Goal: Task Accomplishment & Management: Manage account settings

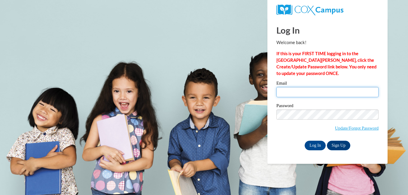
click at [317, 93] on input "Email" at bounding box center [327, 92] width 102 height 10
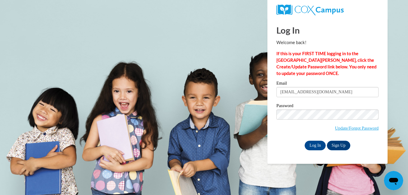
drag, startPoint x: 330, startPoint y: 90, endPoint x: 260, endPoint y: 86, distance: 70.1
click at [260, 86] on body "Log In Welcome back! If this is your FIRST TIME logging in to the NEW Cox Campu…" at bounding box center [204, 97] width 408 height 195
type input "tsbudgett14@gmail.com"
click at [314, 147] on input "Log In" at bounding box center [315, 146] width 21 height 10
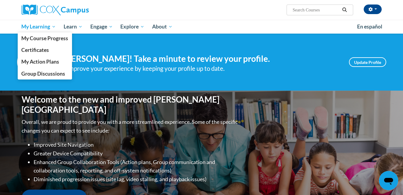
click at [26, 29] on span "My Learning" at bounding box center [38, 26] width 35 height 7
click at [28, 37] on span "My Course Progress" at bounding box center [44, 38] width 47 height 6
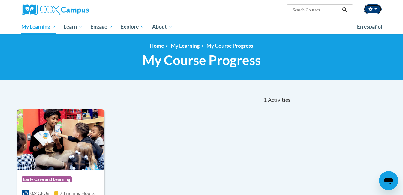
click at [372, 9] on icon "button" at bounding box center [371, 9] width 4 height 4
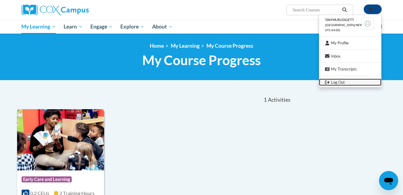
click at [340, 81] on link "Log Out" at bounding box center [350, 83] width 62 height 8
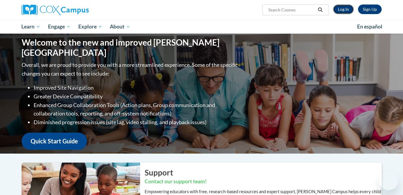
click at [346, 9] on link "Log In" at bounding box center [343, 10] width 21 height 10
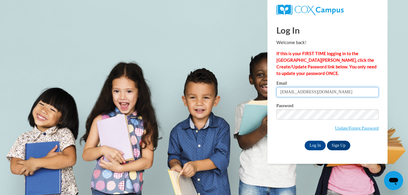
drag, startPoint x: 330, startPoint y: 93, endPoint x: 278, endPoint y: 94, distance: 52.3
click at [278, 94] on input "tsbudgett14@gmail.com" at bounding box center [327, 92] width 102 height 10
type input "mariiakiyyahh@gmail.com"
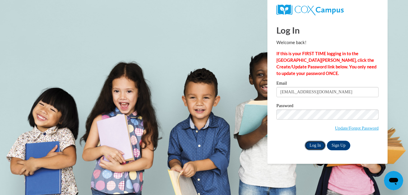
click at [319, 145] on input "Log In" at bounding box center [315, 146] width 21 height 10
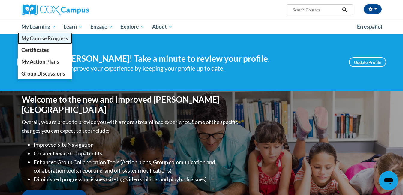
click at [46, 37] on span "My Course Progress" at bounding box center [44, 38] width 47 height 6
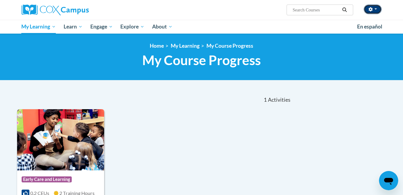
click at [377, 9] on span "button" at bounding box center [376, 8] width 2 height 1
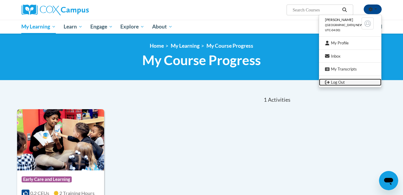
click at [340, 83] on link "Log Out" at bounding box center [350, 83] width 62 height 8
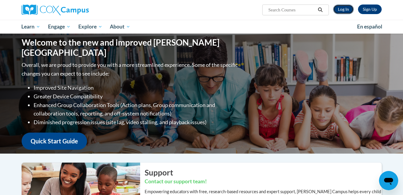
click at [347, 8] on link "Log In" at bounding box center [343, 10] width 21 height 10
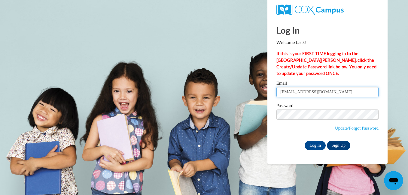
drag, startPoint x: 339, startPoint y: 93, endPoint x: 268, endPoint y: 93, distance: 71.5
click at [268, 93] on div "Log In Welcome back! If this is your FIRST TIME logging in to the NEW Cox Campu…" at bounding box center [327, 91] width 129 height 146
type input "geziyahaggray@gmail.com"
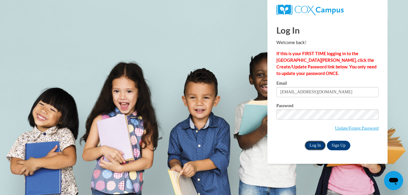
click at [312, 144] on input "Log In" at bounding box center [315, 146] width 21 height 10
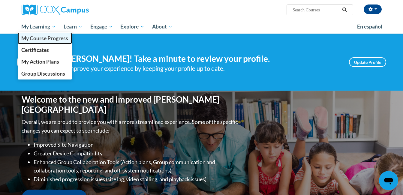
click at [35, 39] on span "My Course Progress" at bounding box center [44, 38] width 47 height 6
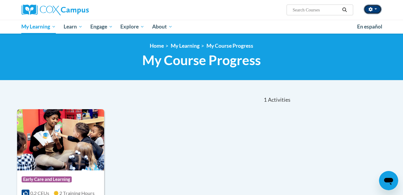
click at [375, 9] on span "button" at bounding box center [376, 8] width 2 height 1
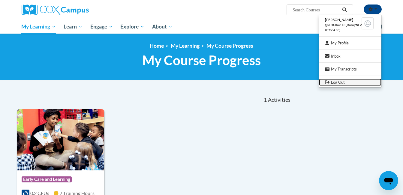
click at [342, 83] on link "Log Out" at bounding box center [350, 83] width 62 height 8
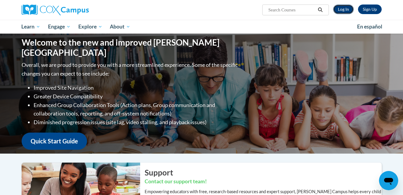
click at [345, 7] on link "Log In" at bounding box center [343, 10] width 21 height 10
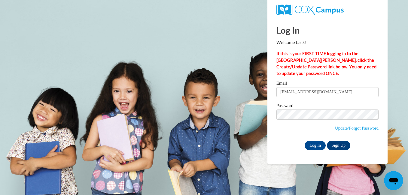
click at [222, 93] on body "Log In Welcome back! If this is your FIRST TIME logging in to the NEW Cox Campu…" at bounding box center [204, 97] width 408 height 195
type input "robertsmadison58@gmail.com"
click at [321, 145] on input "Log In" at bounding box center [315, 146] width 21 height 10
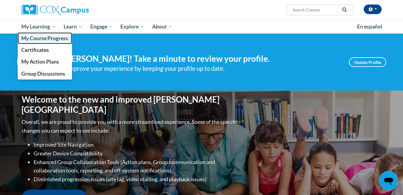
click at [41, 35] on span "My Course Progress" at bounding box center [44, 38] width 47 height 6
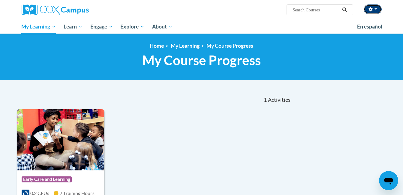
click at [376, 11] on button "button" at bounding box center [373, 10] width 18 height 10
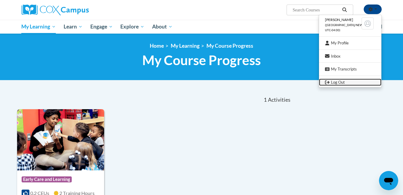
click at [342, 82] on link "Log Out" at bounding box center [350, 83] width 62 height 8
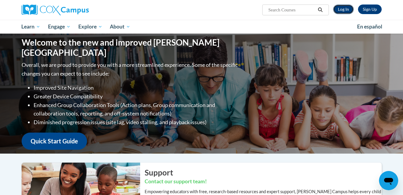
click at [344, 10] on link "Log In" at bounding box center [343, 10] width 21 height 10
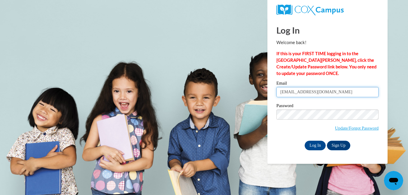
drag, startPoint x: 0, startPoint y: 0, endPoint x: 262, endPoint y: 96, distance: 278.8
click at [262, 96] on body "Log In Welcome back! If this is your FIRST TIME logging in to the NEW Cox Campu…" at bounding box center [204, 97] width 408 height 195
type input "amiyahthigpen411@gmail.com"
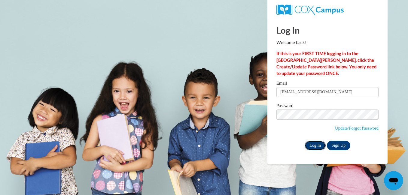
click at [318, 144] on input "Log In" at bounding box center [315, 146] width 21 height 10
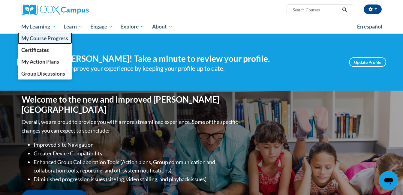
click at [52, 38] on span "My Course Progress" at bounding box center [44, 38] width 47 height 6
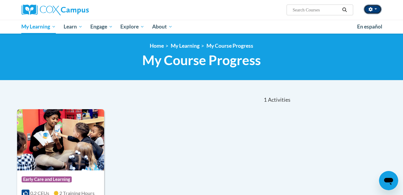
click at [372, 9] on icon "button" at bounding box center [371, 9] width 4 height 4
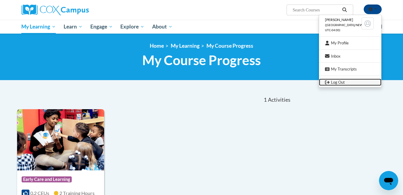
click at [345, 81] on link "Log Out" at bounding box center [350, 83] width 62 height 8
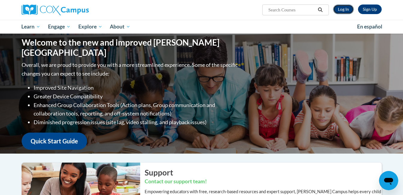
click at [342, 9] on link "Log In" at bounding box center [343, 10] width 21 height 10
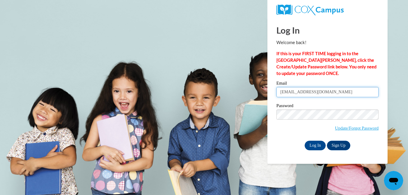
drag, startPoint x: 339, startPoint y: 93, endPoint x: 259, endPoint y: 100, distance: 80.9
click at [259, 100] on body "Log In Welcome back! If this is your FIRST TIME logging in to the NEW Cox Campu…" at bounding box center [204, 97] width 408 height 195
type input "aakinney@gmail.com"
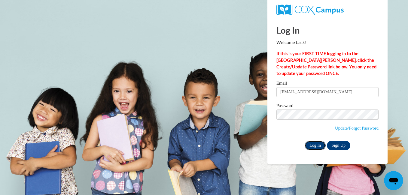
click at [315, 144] on input "Log In" at bounding box center [315, 146] width 21 height 10
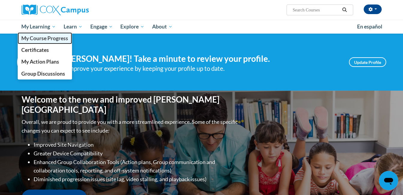
click at [39, 36] on span "My Course Progress" at bounding box center [44, 38] width 47 height 6
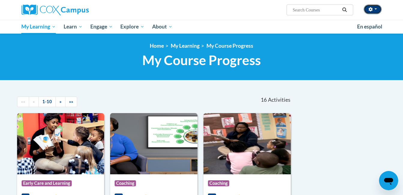
click at [376, 8] on span "button" at bounding box center [376, 8] width 2 height 1
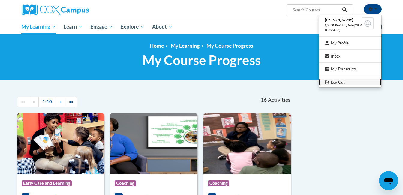
click at [341, 82] on link "Log Out" at bounding box center [350, 83] width 62 height 8
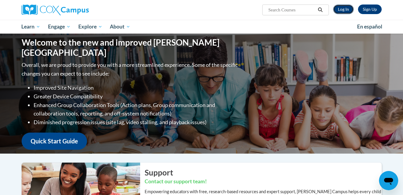
click at [345, 11] on link "Log In" at bounding box center [343, 10] width 21 height 10
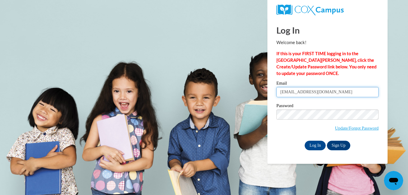
drag, startPoint x: 323, startPoint y: 93, endPoint x: 263, endPoint y: 98, distance: 60.6
click at [263, 98] on body "Log In Welcome back! If this is your FIRST TIME logging in to the NEW Cox Campu…" at bounding box center [204, 97] width 408 height 195
type input "shanahia11@icloud.com"
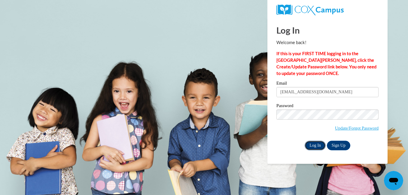
click at [318, 145] on input "Log In" at bounding box center [315, 146] width 21 height 10
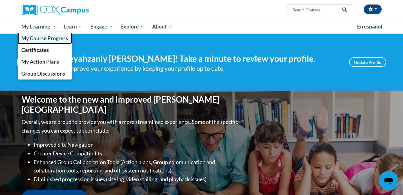
click at [36, 38] on span "My Course Progress" at bounding box center [44, 38] width 47 height 6
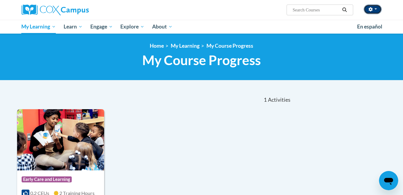
click at [377, 8] on span "button" at bounding box center [376, 8] width 2 height 1
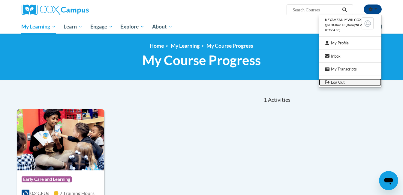
click at [343, 81] on link "Log Out" at bounding box center [350, 83] width 62 height 8
